Goal: Task Accomplishment & Management: Manage account settings

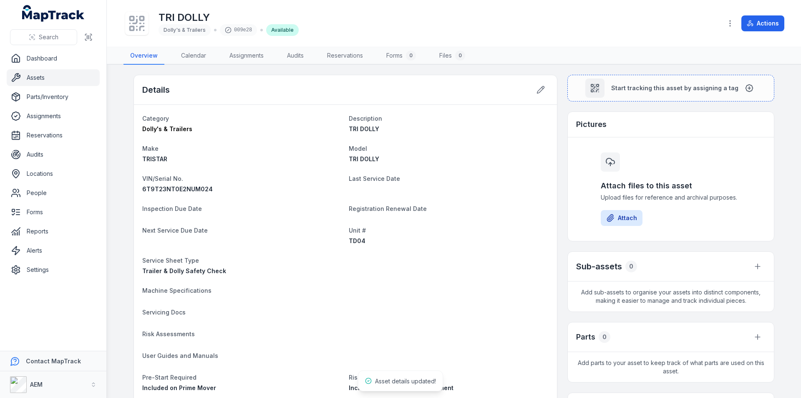
click at [38, 74] on link "Assets" at bounding box center [53, 77] width 93 height 17
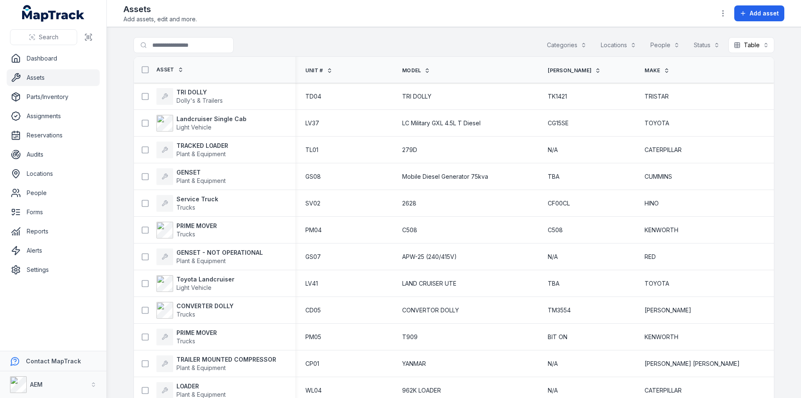
click at [578, 45] on button "Categories" at bounding box center [567, 45] width 50 height 16
click at [764, 43] on button "Table *****" at bounding box center [752, 45] width 46 height 16
drag, startPoint x: 610, startPoint y: 68, endPoint x: 725, endPoint y: 12, distance: 128.0
click at [725, 12] on div "Toggle Navigation Assets Add assets, edit and more. Add asset Search for assets…" at bounding box center [454, 199] width 694 height 398
click at [725, 14] on icon "button" at bounding box center [723, 13] width 8 height 8
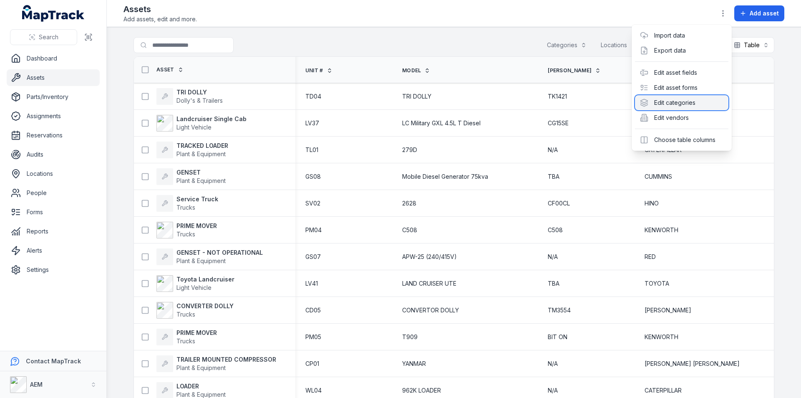
click at [679, 96] on div "Edit categories" at bounding box center [681, 102] width 93 height 15
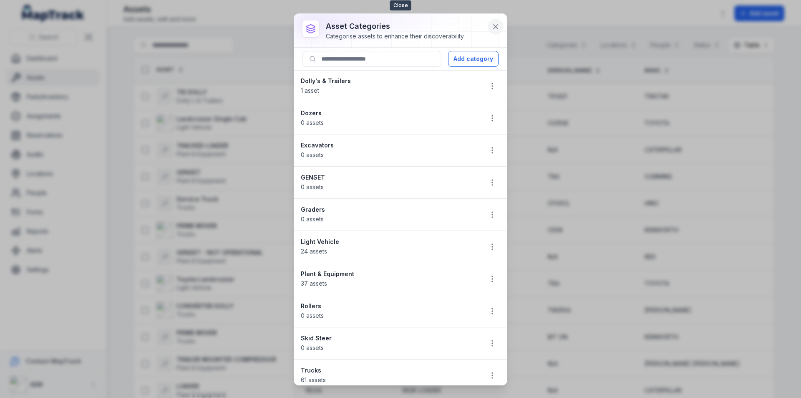
click at [495, 20] on button at bounding box center [496, 27] width 16 height 16
